Goal: Transaction & Acquisition: Purchase product/service

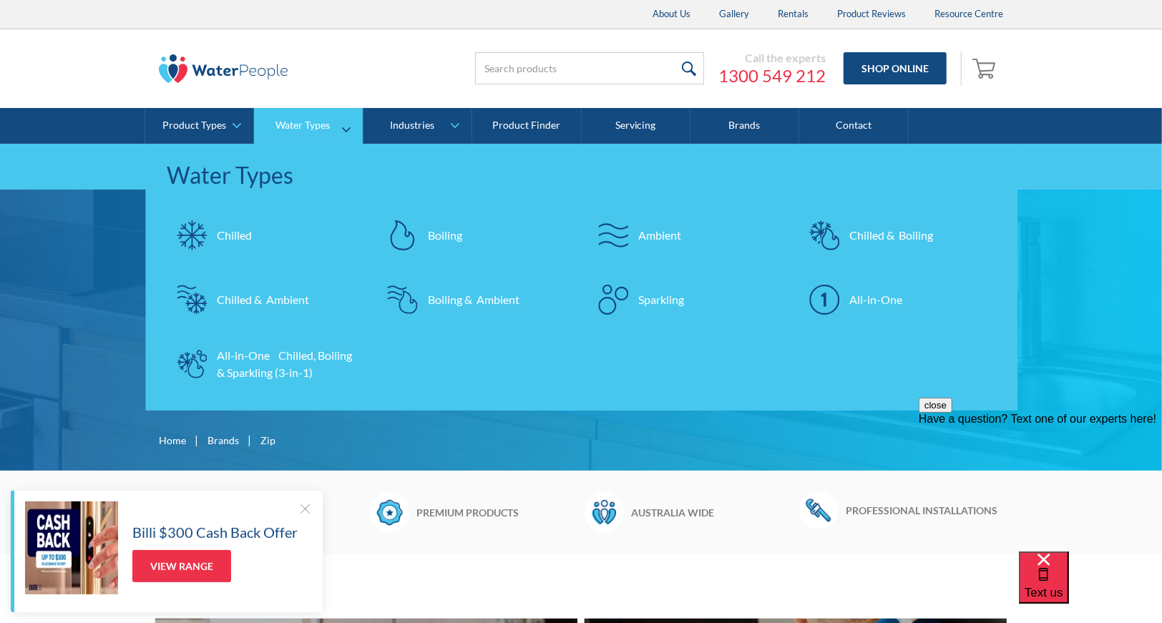
click at [891, 235] on div "Chilled & Boiling" at bounding box center [891, 235] width 84 height 17
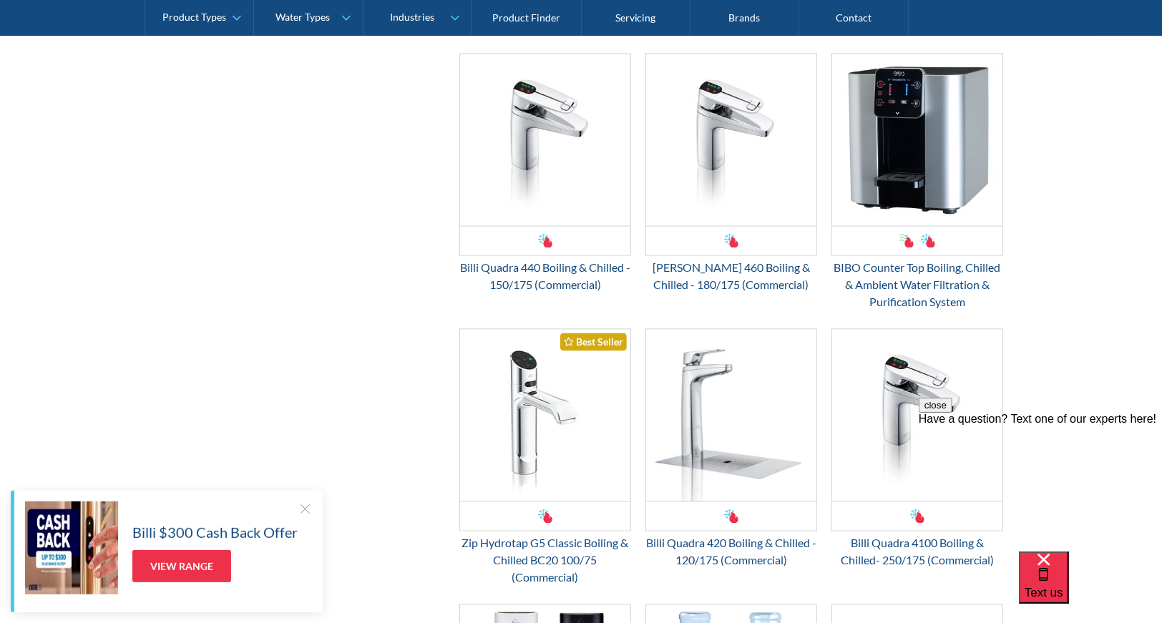
scroll to position [1574, 0]
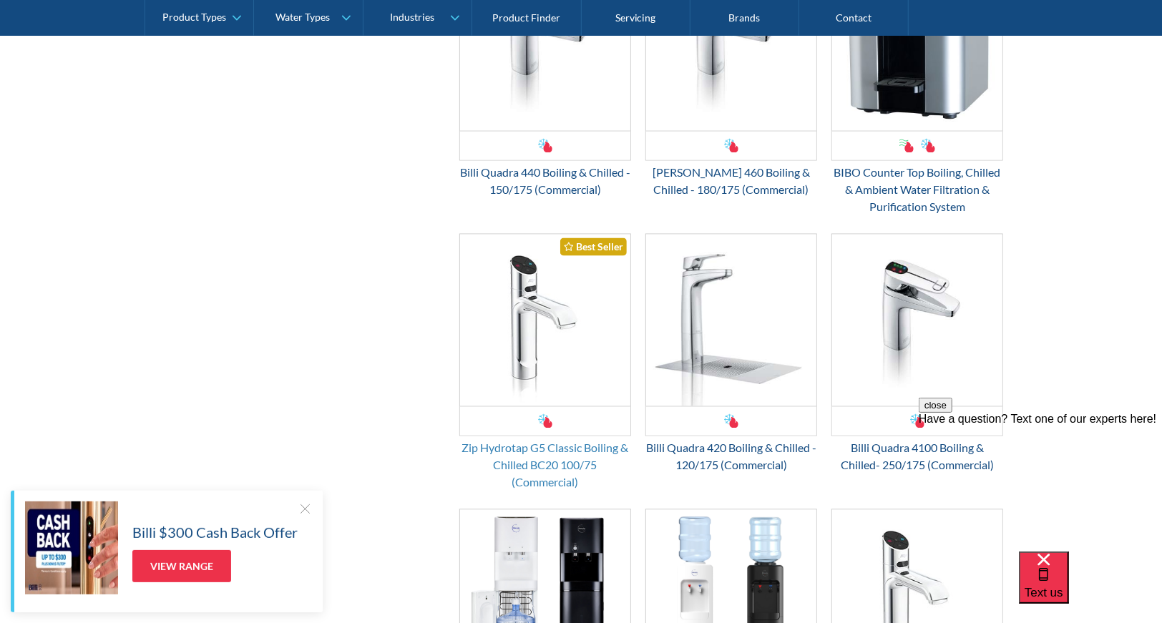
click at [553, 458] on div "Zip Hydrotap G5 Classic Boiling & Chilled BC20 100/75 (Commercial)" at bounding box center [545, 465] width 172 height 51
